Goal: Task Accomplishment & Management: Manage account settings

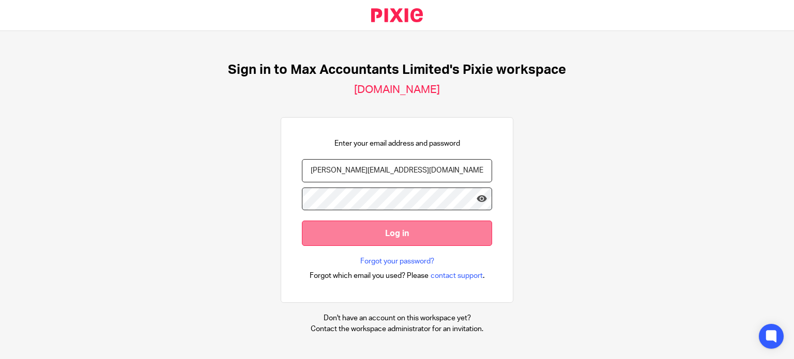
click at [353, 227] on input "Log in" at bounding box center [397, 233] width 190 height 25
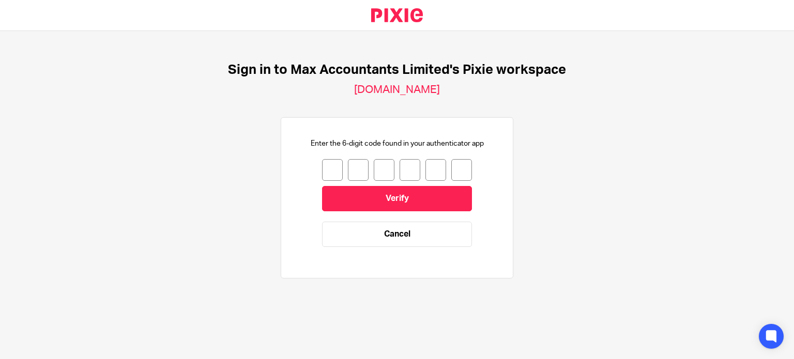
click at [329, 167] on input "number" at bounding box center [332, 170] width 21 height 22
click at [322, 166] on input "number" at bounding box center [332, 170] width 21 height 22
type input "9"
type input "1"
type input "2"
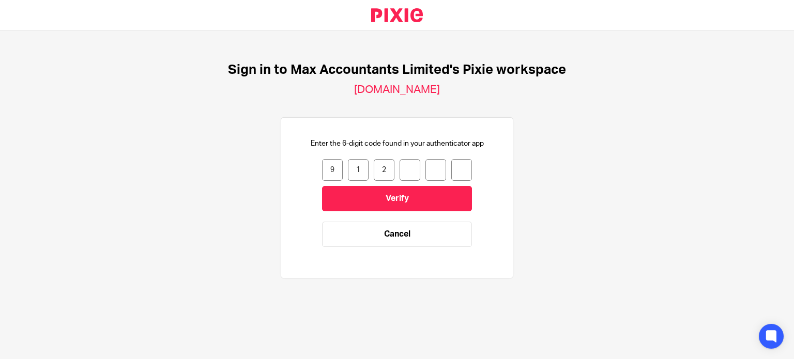
type input "8"
type input "4"
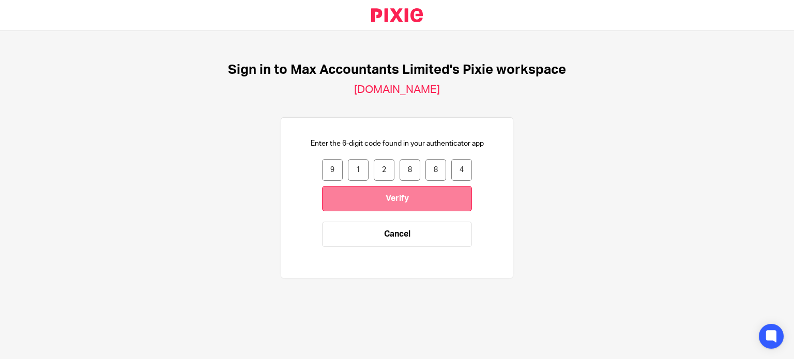
click at [372, 195] on input "Verify" at bounding box center [397, 198] width 150 height 25
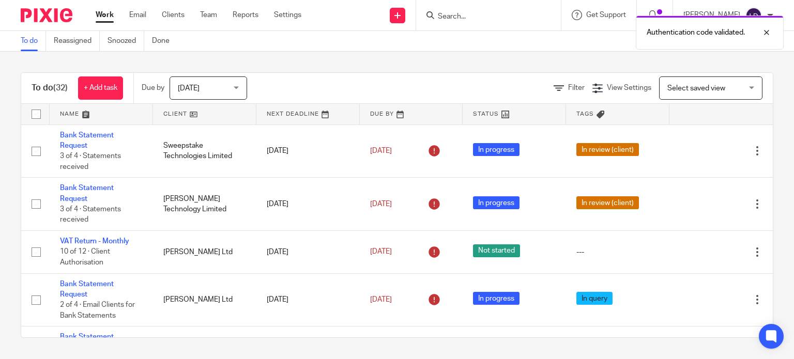
click at [186, 116] on link at bounding box center [204, 114] width 103 height 21
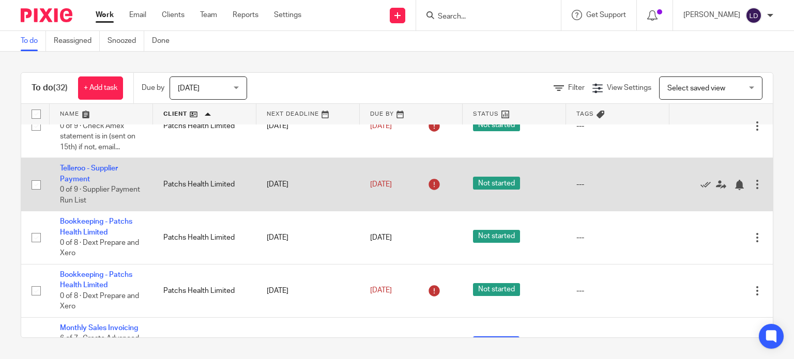
scroll to position [947, 0]
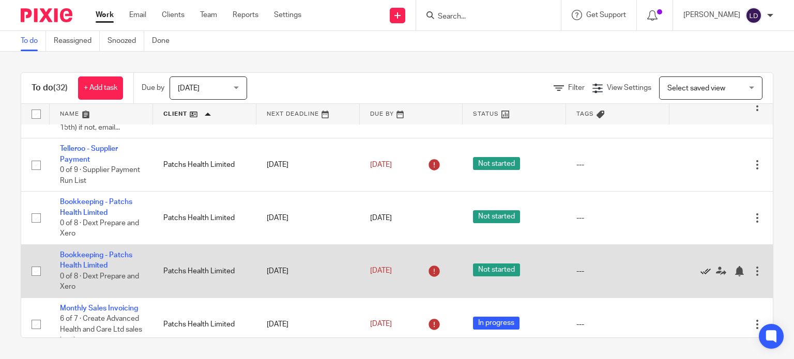
click at [700, 276] on icon at bounding box center [705, 271] width 10 height 10
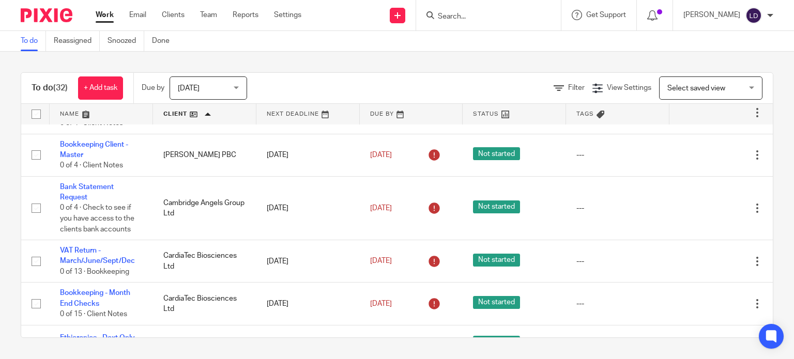
scroll to position [172, 0]
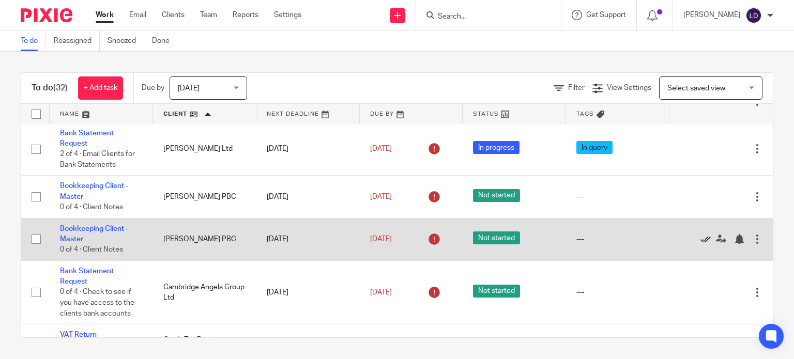
click at [700, 240] on icon at bounding box center [705, 239] width 10 height 10
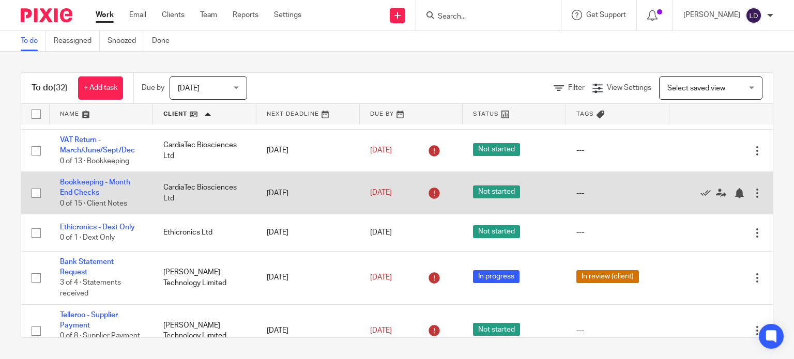
scroll to position [344, 0]
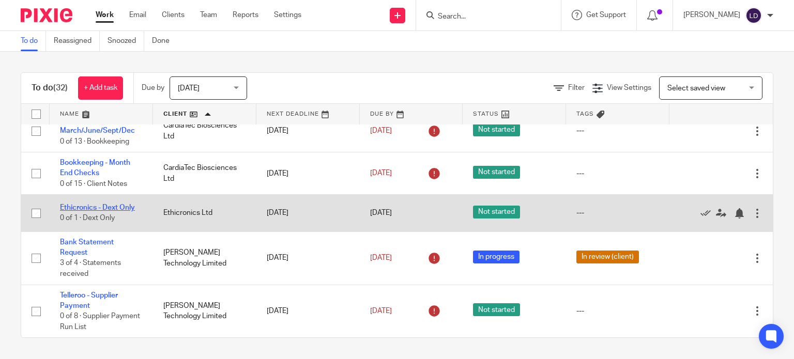
click at [125, 209] on link "Ethicronics - Dext Only" at bounding box center [97, 207] width 75 height 7
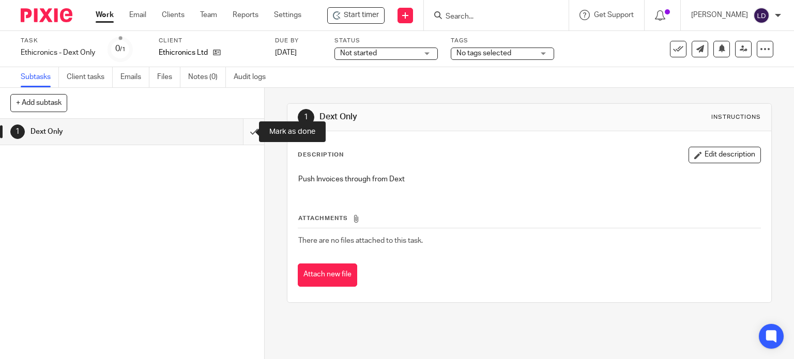
click at [241, 138] on input "submit" at bounding box center [132, 132] width 264 height 26
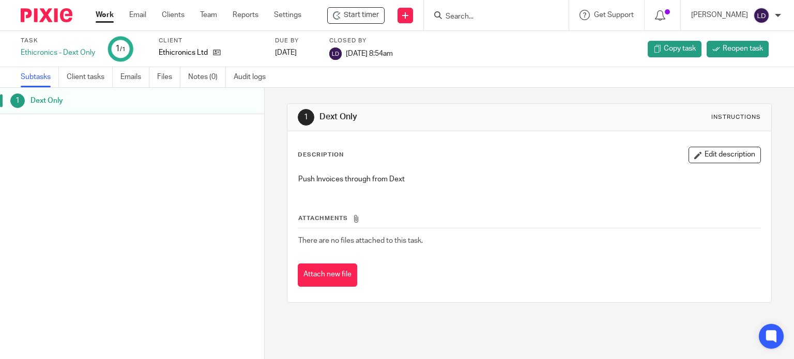
click at [111, 14] on link "Work" at bounding box center [105, 15] width 18 height 10
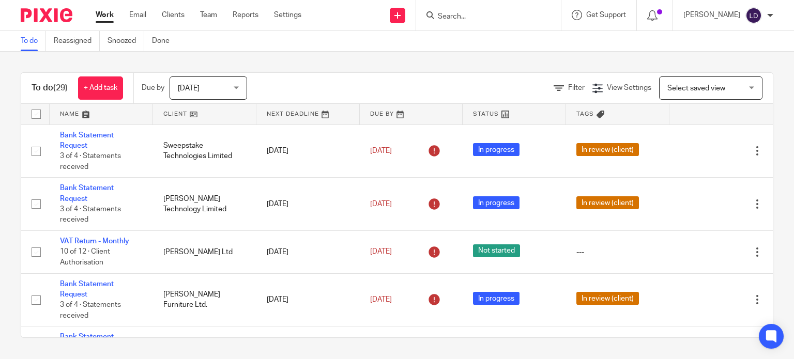
click at [167, 105] on link at bounding box center [204, 114] width 103 height 21
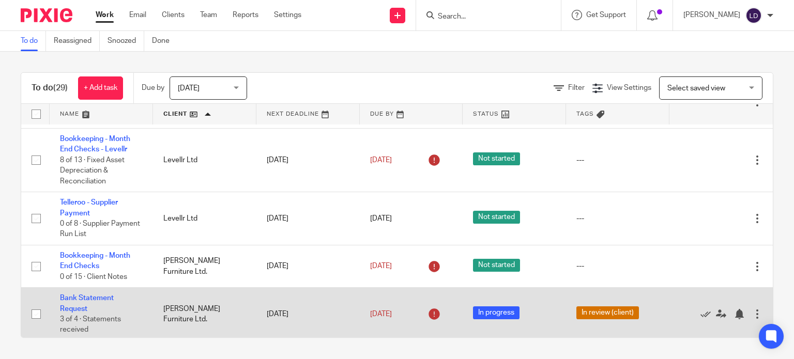
scroll to position [603, 0]
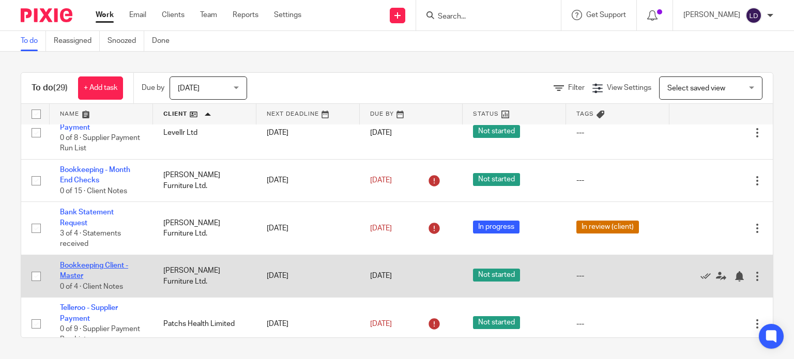
click at [95, 270] on link "Bookkeeping Client - Master" at bounding box center [94, 271] width 68 height 18
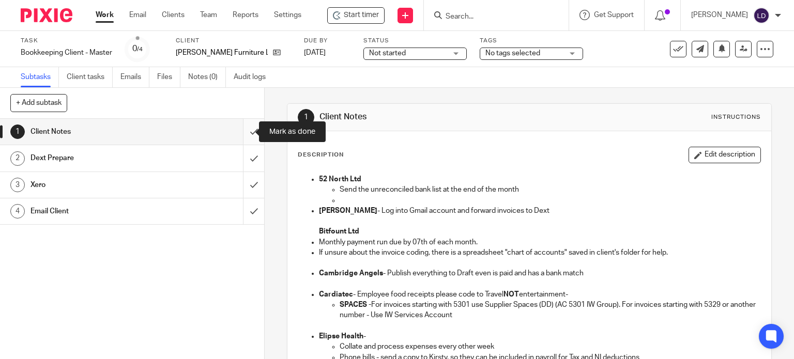
click at [248, 135] on input "submit" at bounding box center [132, 132] width 264 height 26
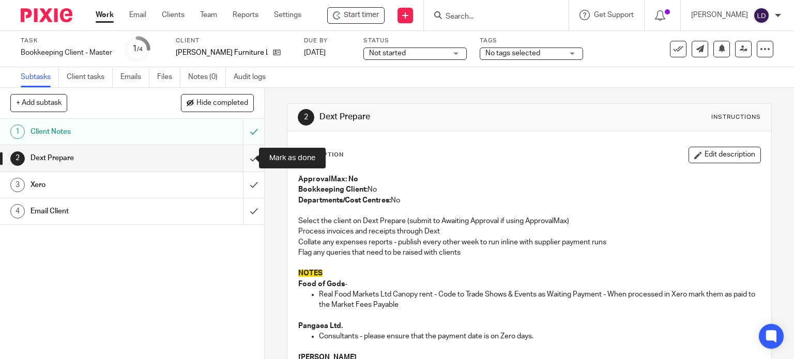
click at [236, 159] on input "submit" at bounding box center [132, 158] width 264 height 26
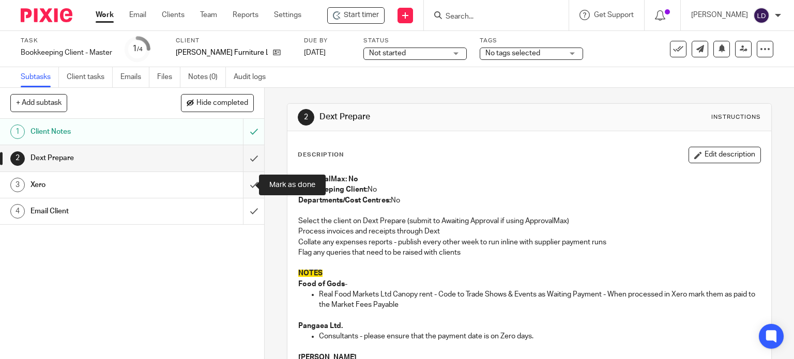
drag, startPoint x: 240, startPoint y: 180, endPoint x: 242, endPoint y: 194, distance: 14.6
click at [240, 182] on input "submit" at bounding box center [132, 185] width 264 height 26
click at [247, 214] on input "submit" at bounding box center [132, 211] width 264 height 26
